Goal: Complete Application Form: Complete application form

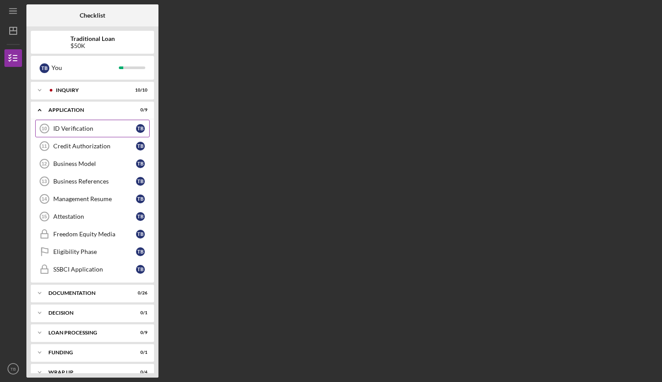
click at [84, 127] on div "ID Verification" at bounding box center [94, 128] width 83 height 7
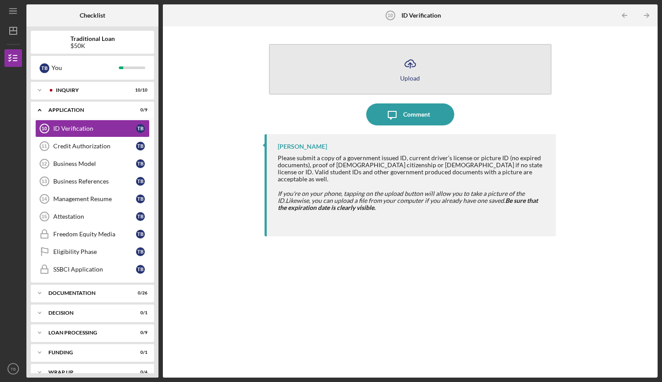
click at [406, 62] on icon "button" at bounding box center [410, 63] width 11 height 7
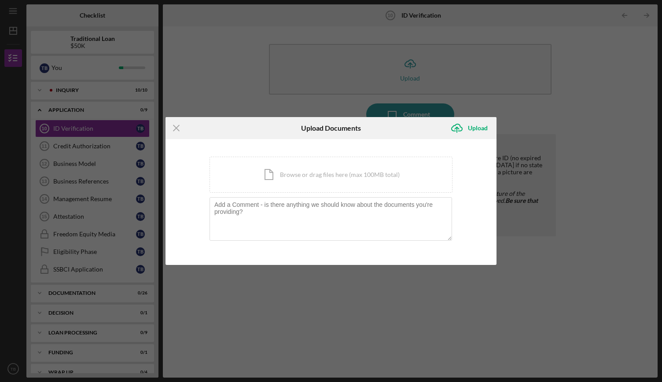
click at [453, 255] on div "You're uploading documents related to ID Verification . Icon/Document Browse or…" at bounding box center [330, 202] width 331 height 126
click at [575, 282] on div "Icon/Menu Close Upload Documents Icon/Upload Upload You're uploading documents …" at bounding box center [331, 191] width 662 height 382
click at [175, 132] on icon "Icon/Menu Close" at bounding box center [176, 128] width 22 height 22
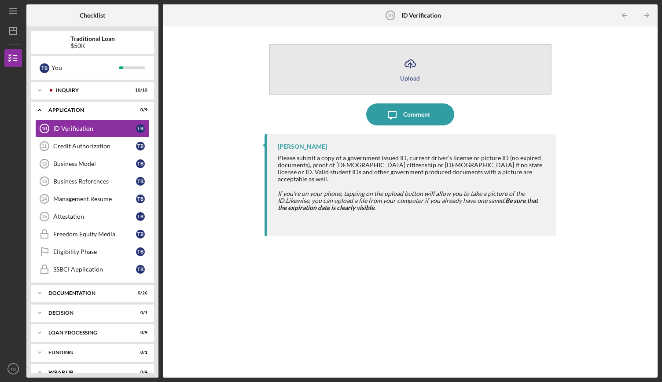
click at [445, 70] on button "Icon/Upload Upload" at bounding box center [410, 69] width 283 height 51
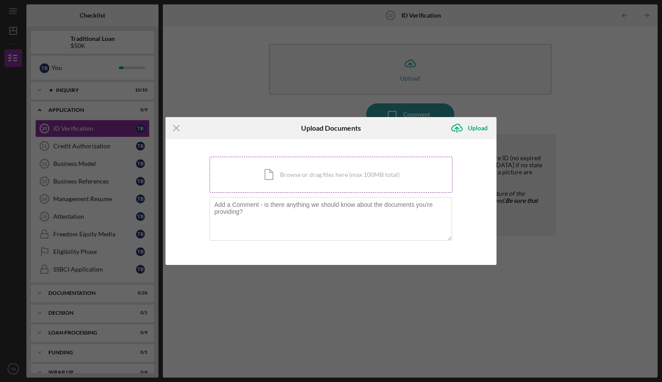
click at [360, 178] on div "Icon/Document Browse or drag files here (max 100MB total) Tap to choose files o…" at bounding box center [330, 175] width 243 height 36
click at [320, 177] on div "Icon/Document Browse or drag files here (max 100MB total) Tap to choose files o…" at bounding box center [330, 175] width 243 height 36
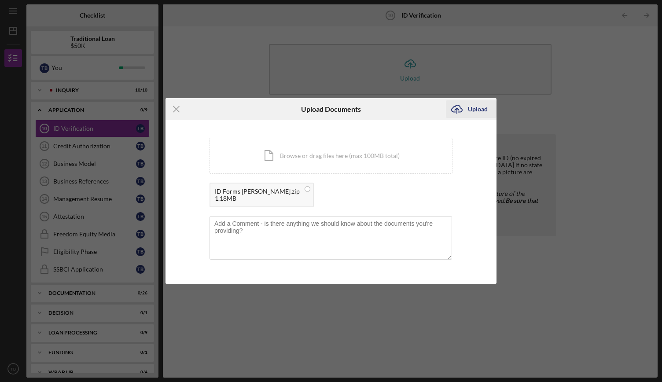
click at [467, 113] on icon "Icon/Upload" at bounding box center [457, 109] width 22 height 22
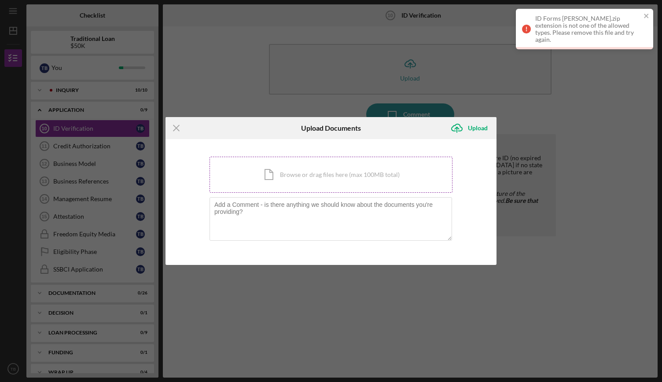
click at [336, 179] on div "Icon/Document Browse or drag files here (max 100MB total) Tap to choose files o…" at bounding box center [330, 175] width 243 height 36
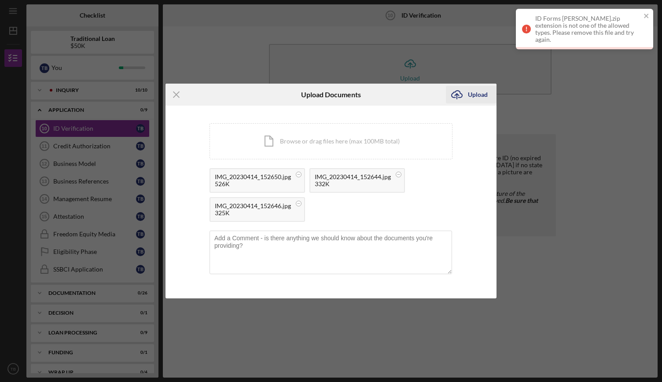
click at [470, 93] on div "Upload" at bounding box center [478, 95] width 20 height 18
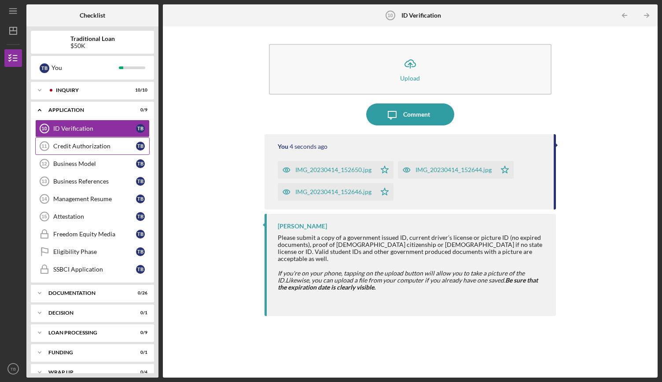
click at [85, 145] on div "Credit Authorization" at bounding box center [94, 146] width 83 height 7
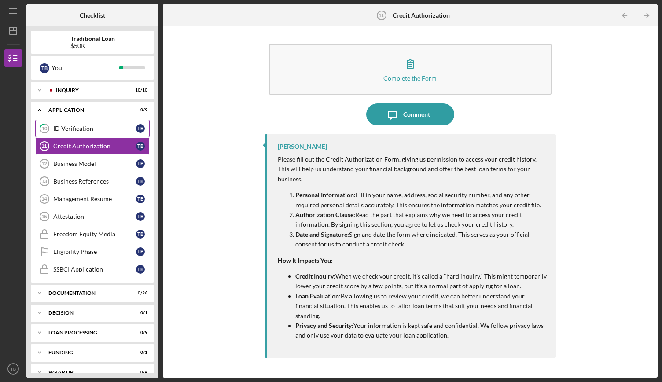
click at [98, 132] on link "10 ID Verification T B" at bounding box center [92, 129] width 114 height 18
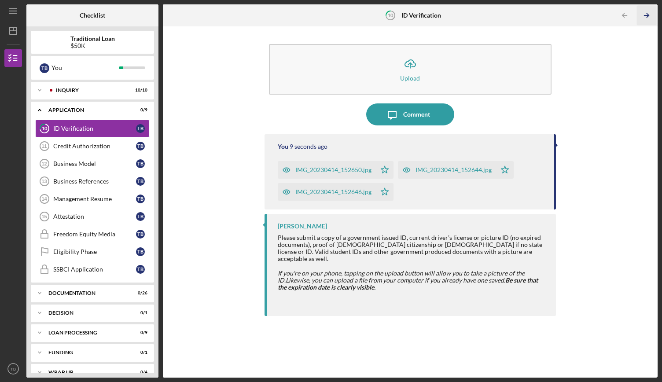
click at [653, 19] on icon "Icon/Table Pagination Arrow" at bounding box center [647, 16] width 20 height 20
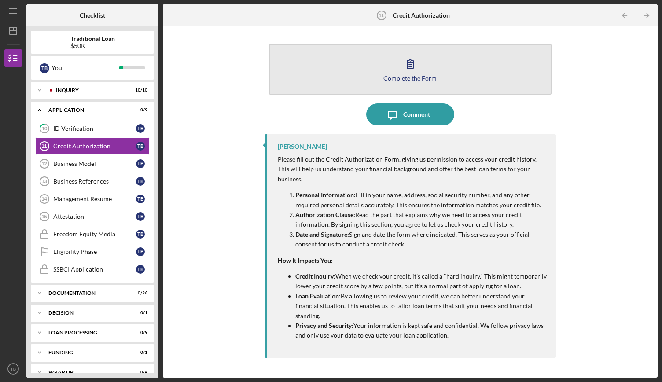
click at [432, 78] on div "Complete the Form" at bounding box center [409, 78] width 53 height 7
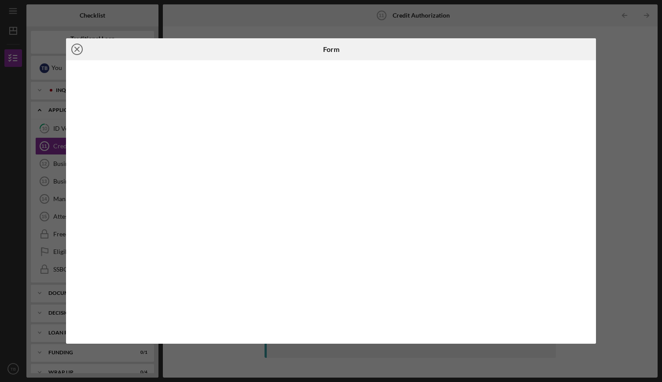
click at [70, 54] on icon "Icon/Close" at bounding box center [77, 49] width 22 height 22
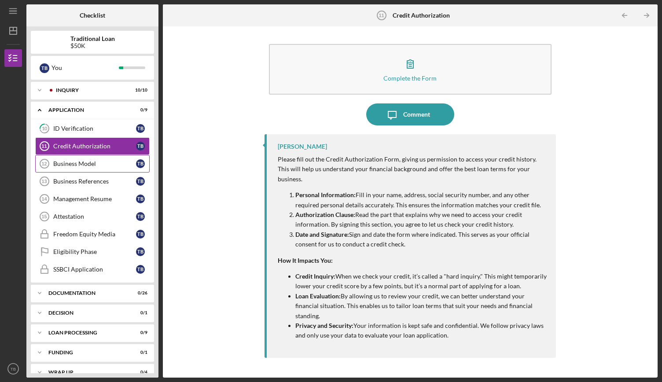
click at [108, 158] on link "Business Model 12 Business Model T B" at bounding box center [92, 164] width 114 height 18
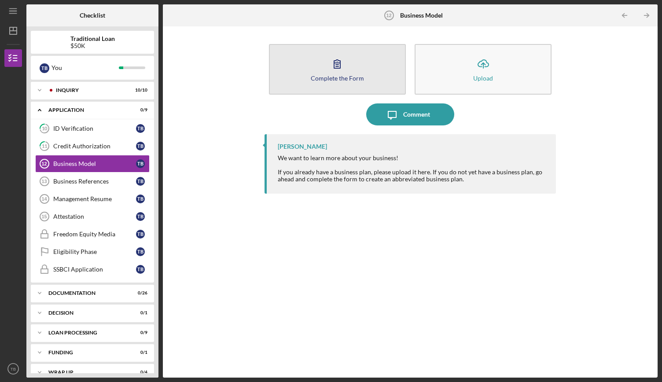
click at [348, 81] on div "Complete the Form" at bounding box center [337, 78] width 53 height 7
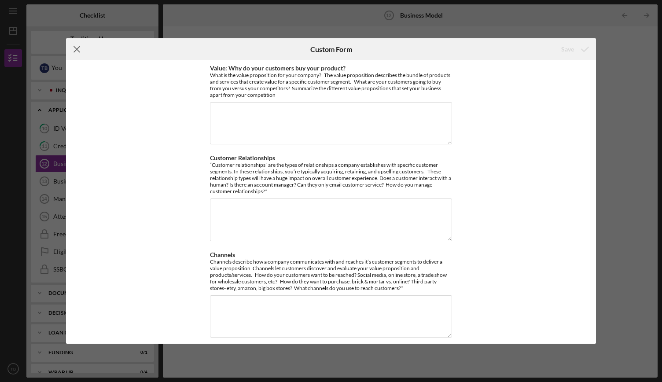
click at [80, 55] on icon "Icon/Menu Close" at bounding box center [77, 49] width 22 height 22
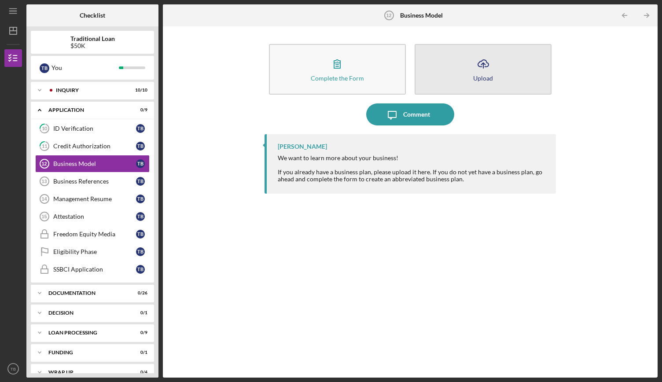
click at [458, 76] on button "Icon/Upload Upload" at bounding box center [483, 69] width 137 height 51
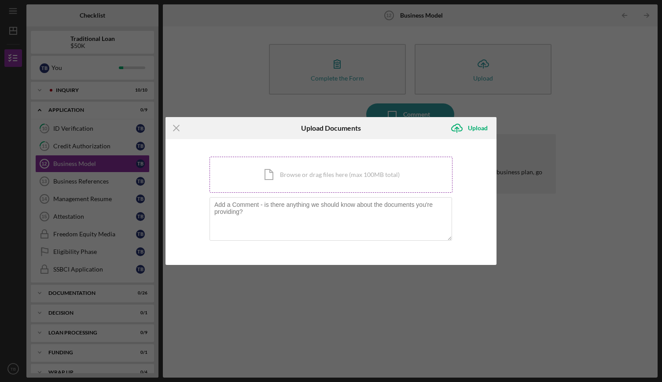
click at [310, 175] on div "Icon/Document Browse or drag files here (max 100MB total) Tap to choose files o…" at bounding box center [330, 175] width 243 height 36
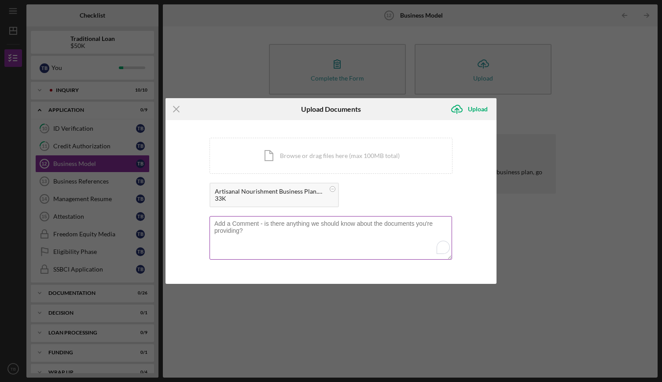
click at [377, 235] on textarea "To enrich screen reader interactions, please activate Accessibility in Grammarl…" at bounding box center [330, 237] width 243 height 43
click at [460, 110] on icon "Icon/Upload" at bounding box center [457, 109] width 22 height 22
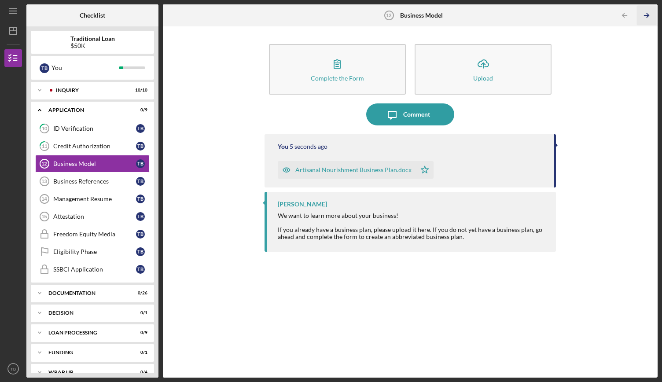
click at [644, 13] on icon "Icon/Table Pagination Arrow" at bounding box center [647, 16] width 20 height 20
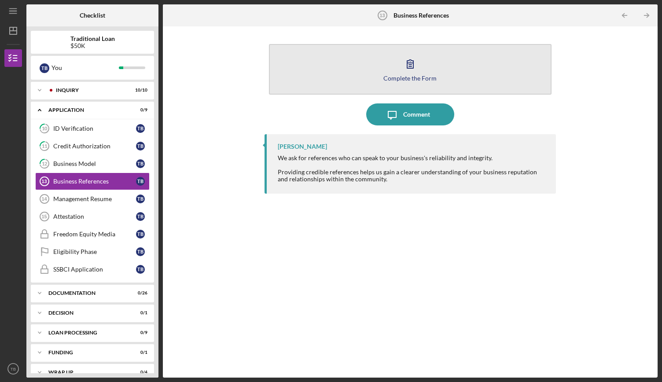
click at [446, 66] on button "Complete the Form Form" at bounding box center [410, 69] width 283 height 51
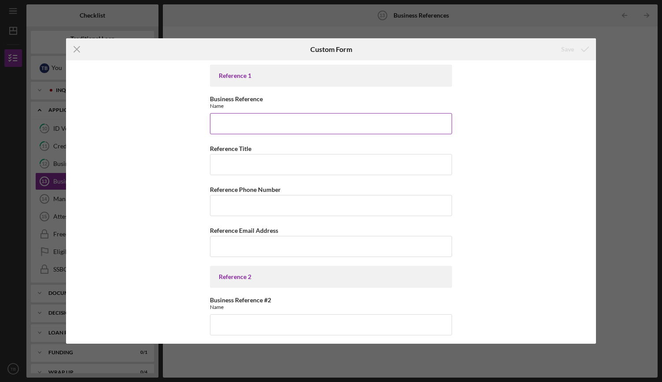
click at [346, 121] on input "Business Reference" at bounding box center [331, 123] width 242 height 21
type input "[PERSON_NAME]"
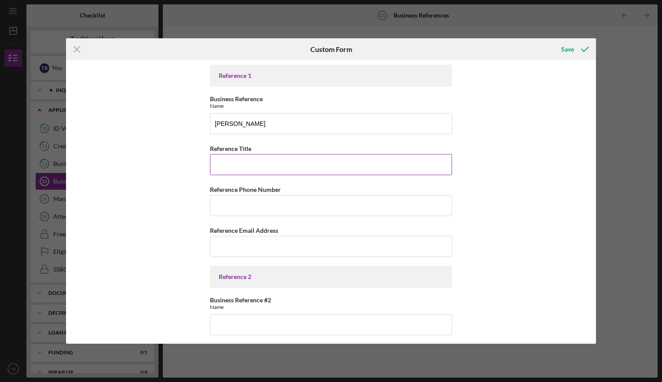
click at [336, 168] on input "Reference Title" at bounding box center [331, 164] width 242 height 21
click at [254, 166] on input "Registered Dietian /" at bounding box center [331, 164] width 242 height 21
click at [325, 163] on input "Registered Dietitian /" at bounding box center [331, 164] width 242 height 21
click at [301, 163] on input "Registered Dietitian / Perfomance Coach" at bounding box center [331, 164] width 242 height 21
click at [304, 164] on input "Registered Dietitian / Perfomance Coach" at bounding box center [331, 164] width 242 height 21
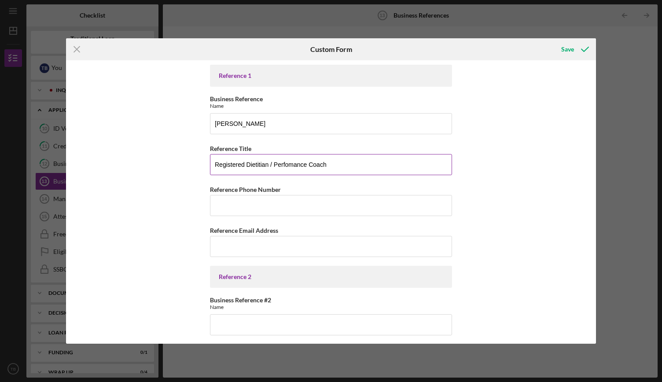
click at [305, 164] on input "Registered Dietitian / Perfomance Coach" at bounding box center [331, 164] width 242 height 21
click at [342, 168] on input "Registered Dietitian / Performance Coach" at bounding box center [331, 164] width 242 height 21
type input "Registered Dietitian / Performance Crossfit Coach"
click at [290, 208] on input "Reference Phone Number" at bounding box center [331, 205] width 242 height 21
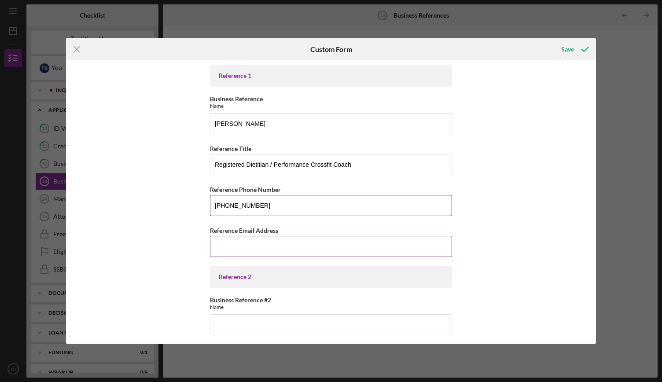
type input "[PHONE_NUMBER]"
click at [343, 241] on input "Reference Email Address" at bounding box center [331, 246] width 242 height 21
paste input "[EMAIL_ADDRESS][DOMAIN_NAME]"
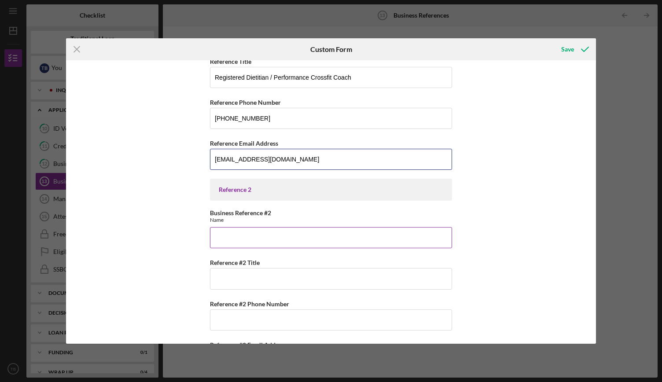
scroll to position [88, 0]
type input "[EMAIL_ADDRESS][DOMAIN_NAME]"
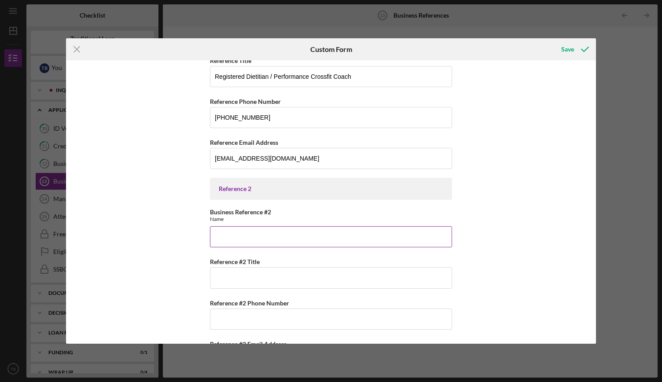
click at [304, 226] on input "Business Reference #2" at bounding box center [331, 236] width 242 height 21
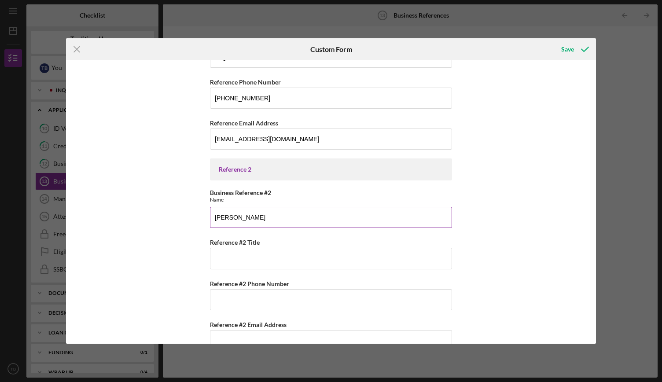
scroll to position [125, 0]
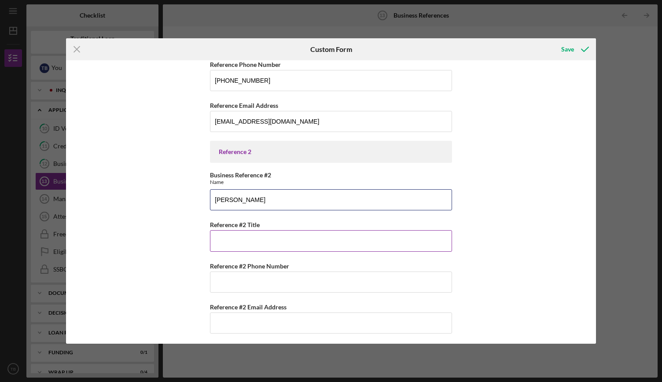
type input "[PERSON_NAME]"
click at [304, 236] on input "Reference #2 Title" at bounding box center [331, 240] width 242 height 21
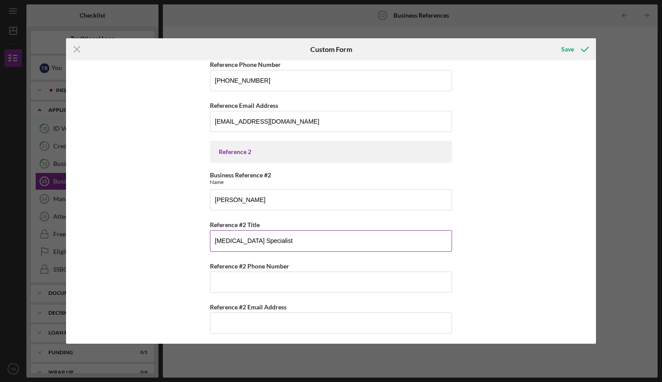
click at [226, 239] on input "[MEDICAL_DATA] Specialist" at bounding box center [331, 240] width 242 height 21
type input "EKG/ECG Specialist"
click at [282, 279] on input "Reference #2 Phone Number" at bounding box center [331, 282] width 242 height 21
type input "[PHONE_NUMBER]"
click at [270, 316] on input "Reference #2 Email Address" at bounding box center [331, 322] width 242 height 21
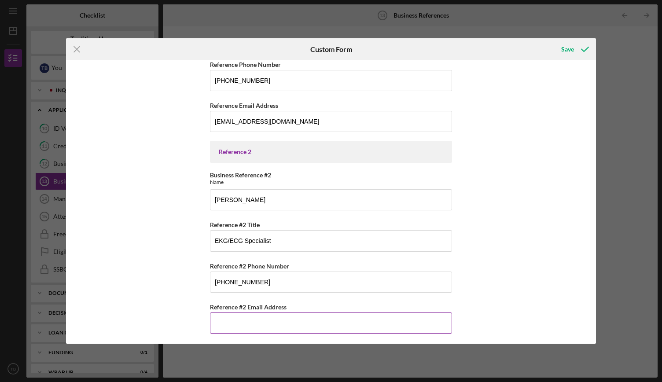
paste input "[EMAIL_ADDRESS][DOMAIN_NAME]"
type input "[EMAIL_ADDRESS][DOMAIN_NAME]"
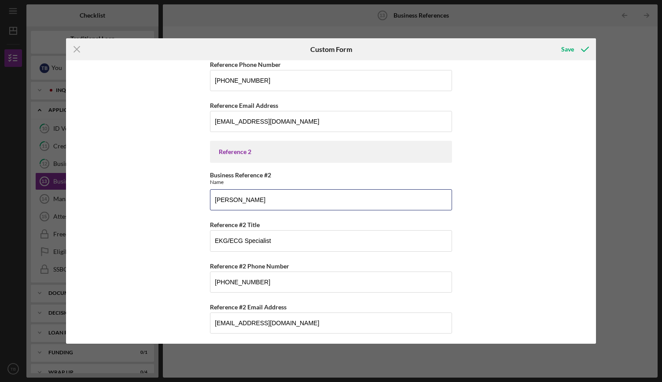
drag, startPoint x: 339, startPoint y: 207, endPoint x: 205, endPoint y: 217, distance: 134.6
click at [205, 217] on div "Reference 1 Business Reference Name [PERSON_NAME] Reference Title Registered Di…" at bounding box center [330, 201] width 529 height 283
type input "[PERSON_NAME]"
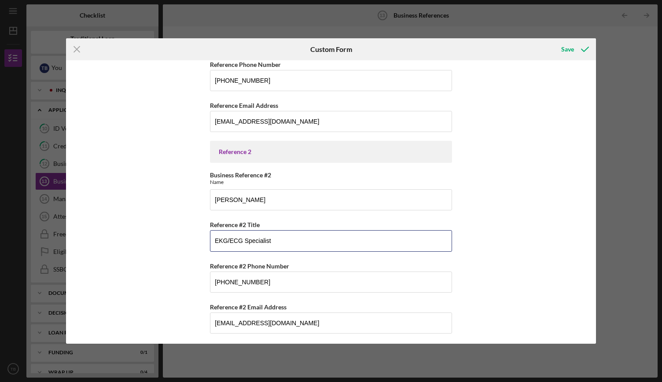
drag, startPoint x: 290, startPoint y: 244, endPoint x: 185, endPoint y: 250, distance: 105.4
click at [185, 250] on div "Reference 1 Business Reference Name [PERSON_NAME] Reference Title Registered Di…" at bounding box center [330, 201] width 529 height 283
type input "Project Manager"
drag, startPoint x: 320, startPoint y: 281, endPoint x: 192, endPoint y: 288, distance: 127.8
click at [192, 288] on div "Reference 1 Business Reference Name [PERSON_NAME] Reference Title Registered Di…" at bounding box center [330, 201] width 529 height 283
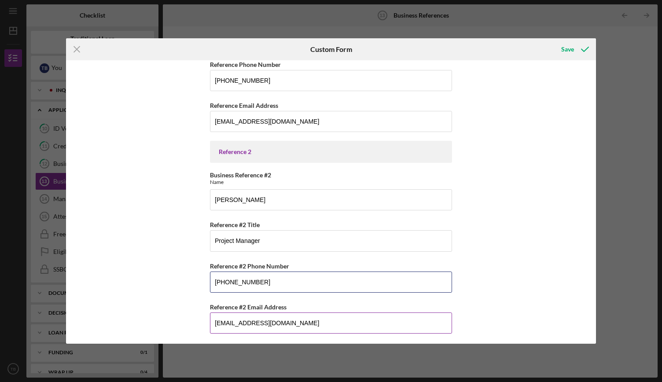
type input "[PHONE_NUMBER]"
drag, startPoint x: 356, startPoint y: 317, endPoint x: 174, endPoint y: 323, distance: 182.7
click at [174, 323] on div "Reference 1 Business Reference Name [PERSON_NAME] Reference Title Registered Di…" at bounding box center [330, 201] width 529 height 283
paste input "[EMAIL_ADDRESS][DOMAIN_NAME]"
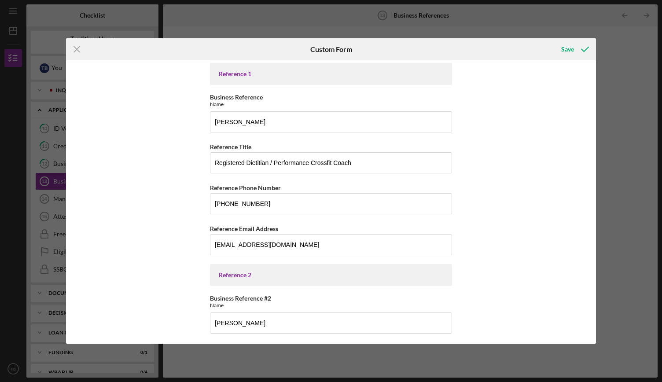
scroll to position [0, 0]
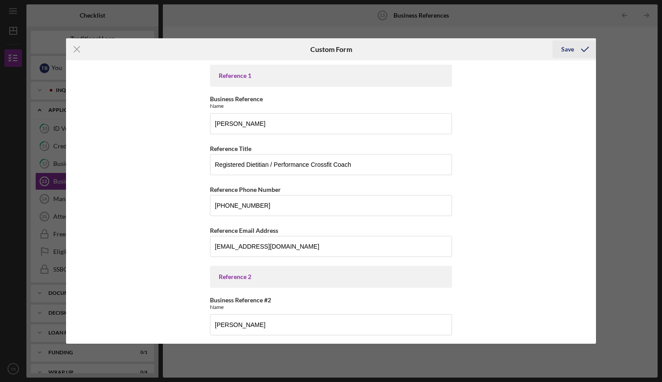
type input "[EMAIL_ADDRESS][DOMAIN_NAME]"
click at [564, 51] on div "Save" at bounding box center [567, 49] width 13 height 18
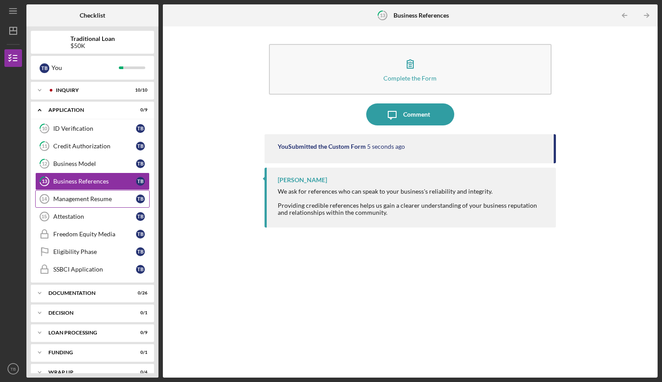
click at [103, 196] on div "Management Resume" at bounding box center [94, 198] width 83 height 7
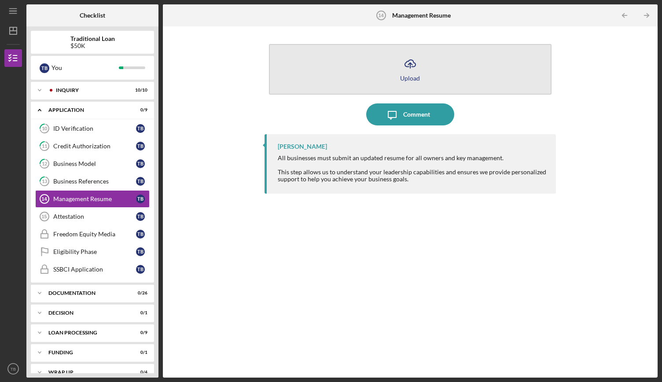
click at [417, 68] on icon "Icon/Upload" at bounding box center [410, 64] width 22 height 22
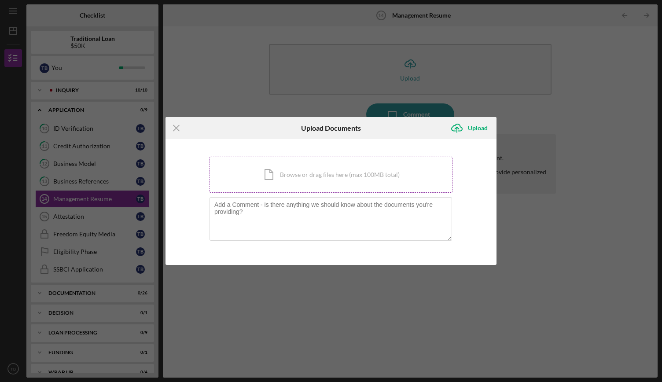
click at [393, 176] on div "Icon/Document Browse or drag files here (max 100MB total) Tap to choose files o…" at bounding box center [330, 175] width 243 height 36
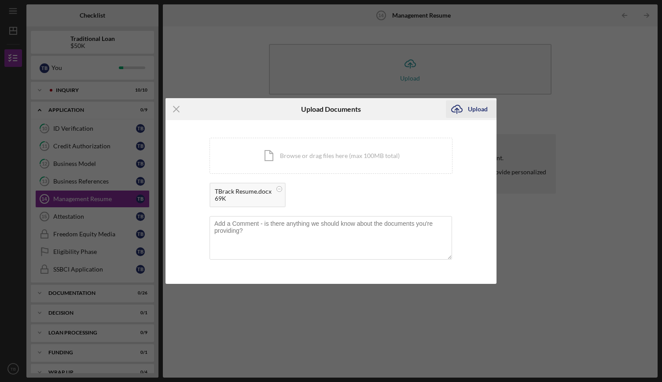
click at [472, 110] on div "Upload" at bounding box center [478, 109] width 20 height 18
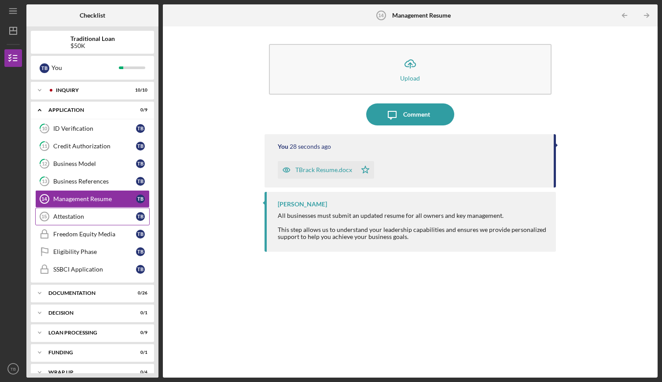
click at [80, 217] on div "Attestation" at bounding box center [94, 216] width 83 height 7
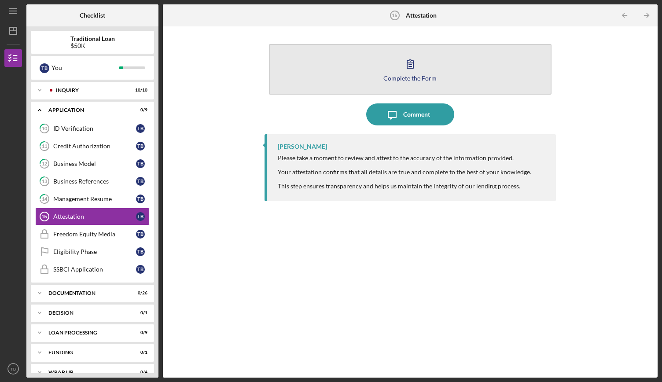
click at [435, 80] on button "Complete the Form Form" at bounding box center [410, 69] width 283 height 51
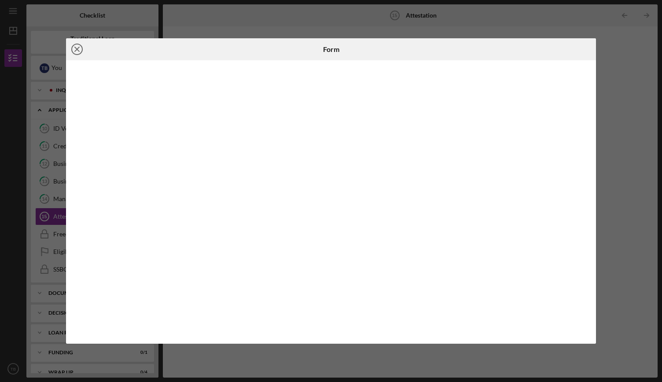
click at [79, 45] on icon "Icon/Close" at bounding box center [77, 49] width 22 height 22
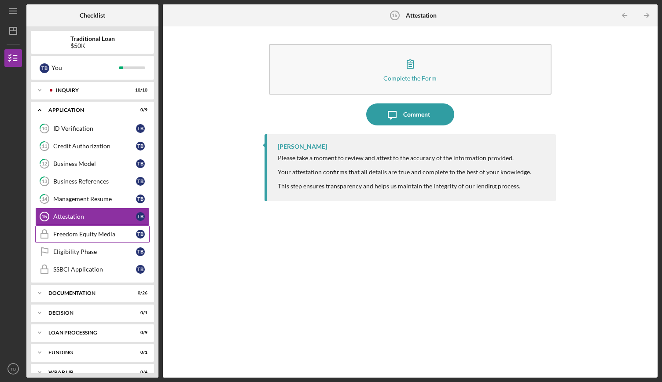
scroll to position [10, 0]
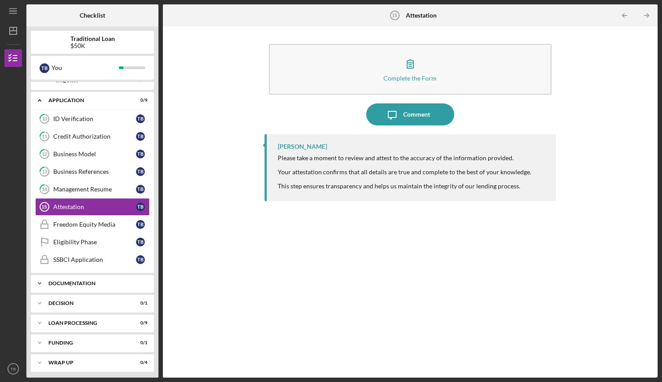
click at [106, 283] on div "Icon/Expander Documentation 0 / 26" at bounding box center [92, 284] width 123 height 18
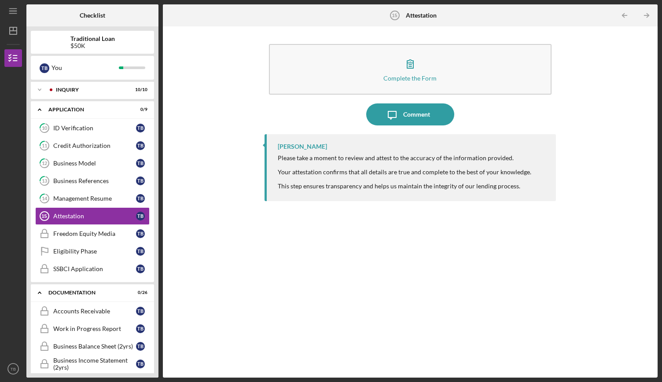
scroll to position [0, 0]
click at [99, 231] on div "Freedom Equity Media" at bounding box center [94, 234] width 83 height 7
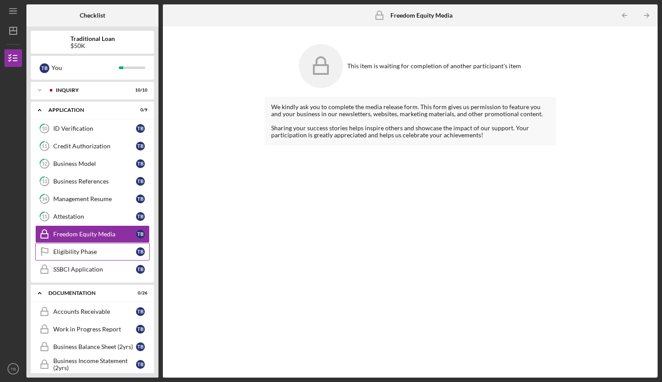
click at [92, 254] on link "Eligibility Phase Eligibility Phase T B" at bounding box center [92, 252] width 114 height 18
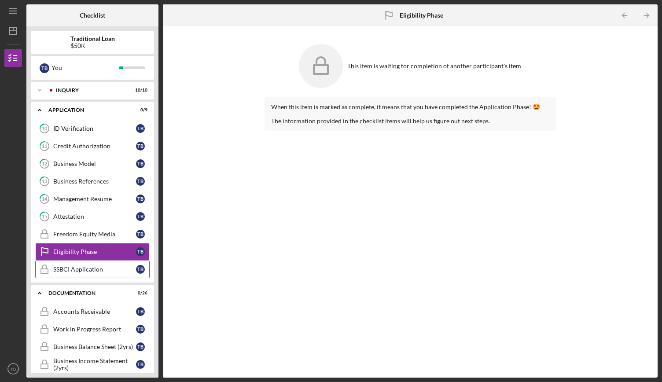
click at [92, 269] on div "SSBCI Application" at bounding box center [94, 269] width 83 height 7
